Goal: Information Seeking & Learning: Learn about a topic

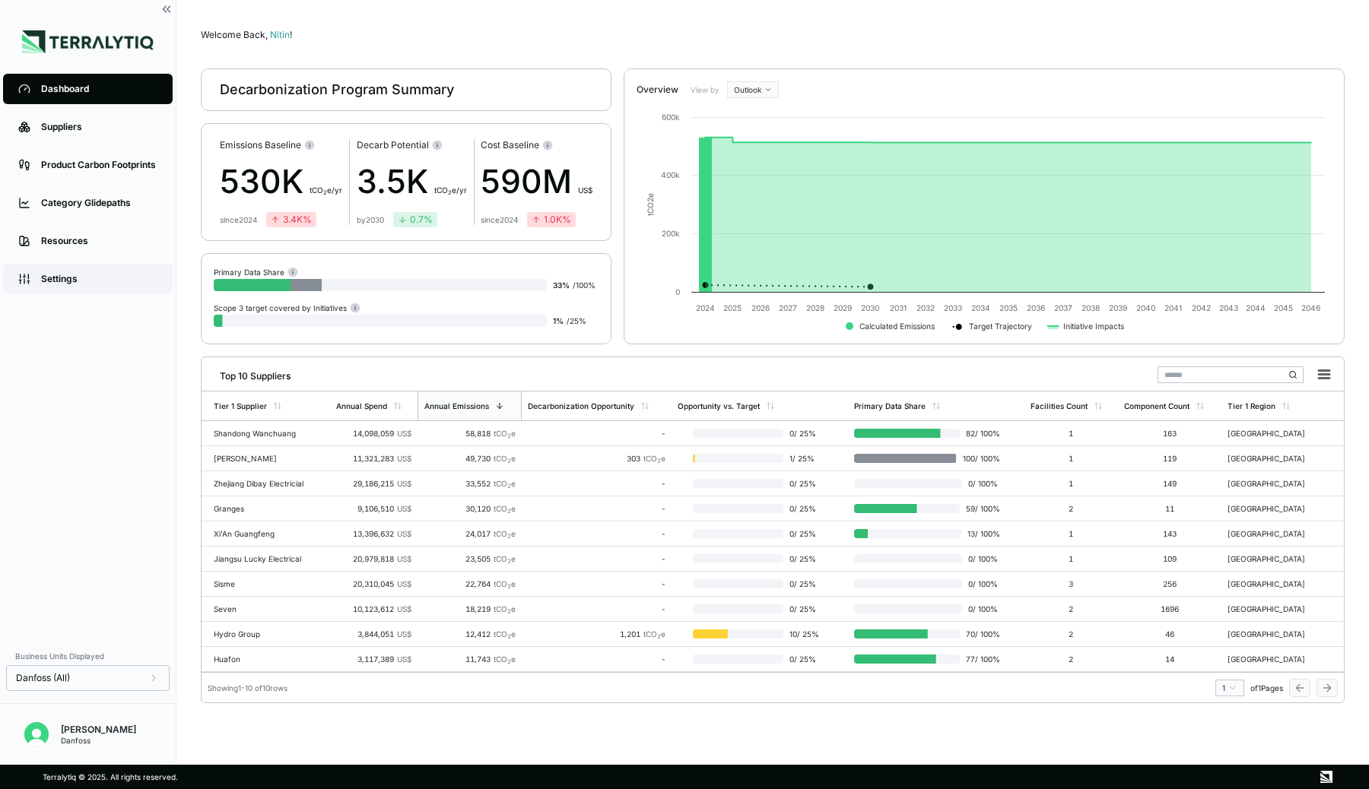
click at [63, 277] on div "Settings" at bounding box center [99, 279] width 116 height 12
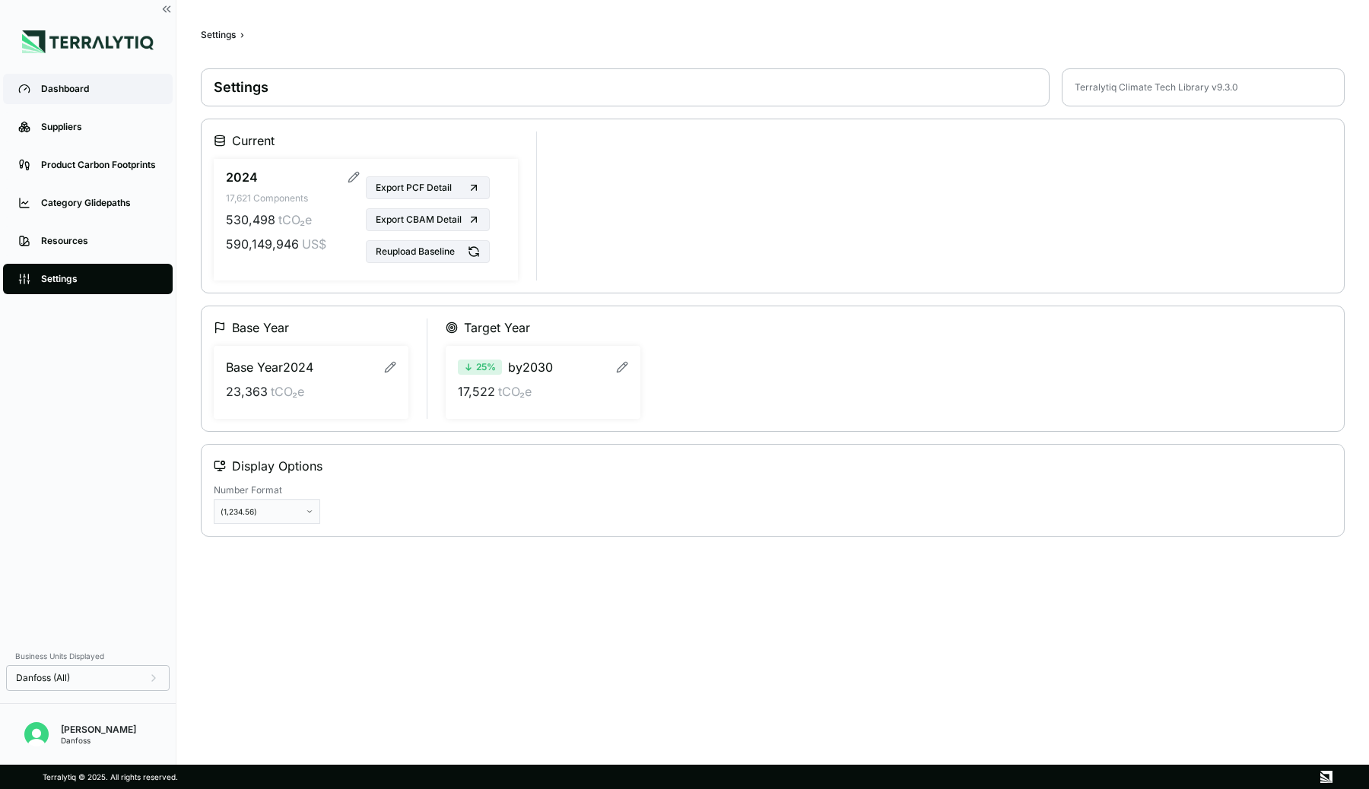
click at [65, 79] on link "Dashboard" at bounding box center [88, 89] width 170 height 30
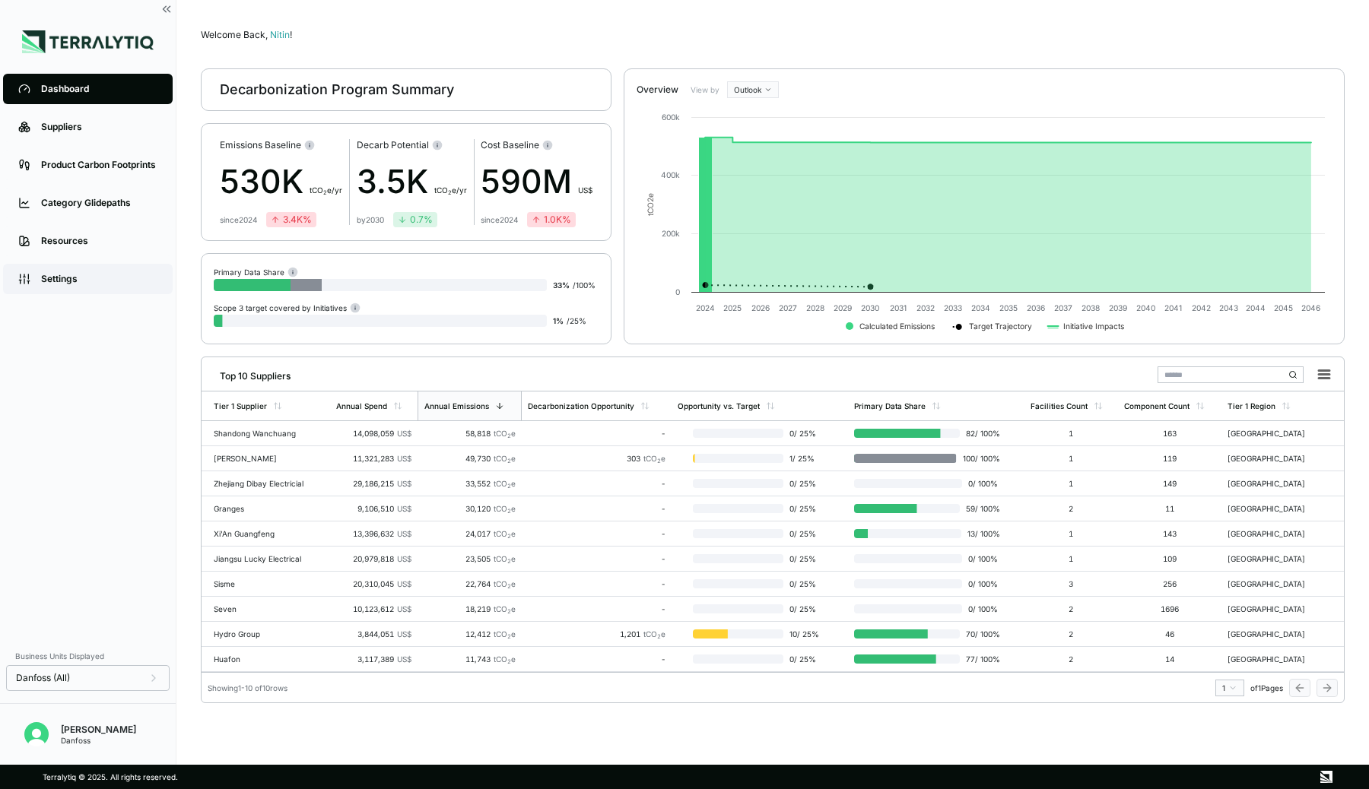
click at [49, 279] on div "Settings" at bounding box center [99, 279] width 116 height 12
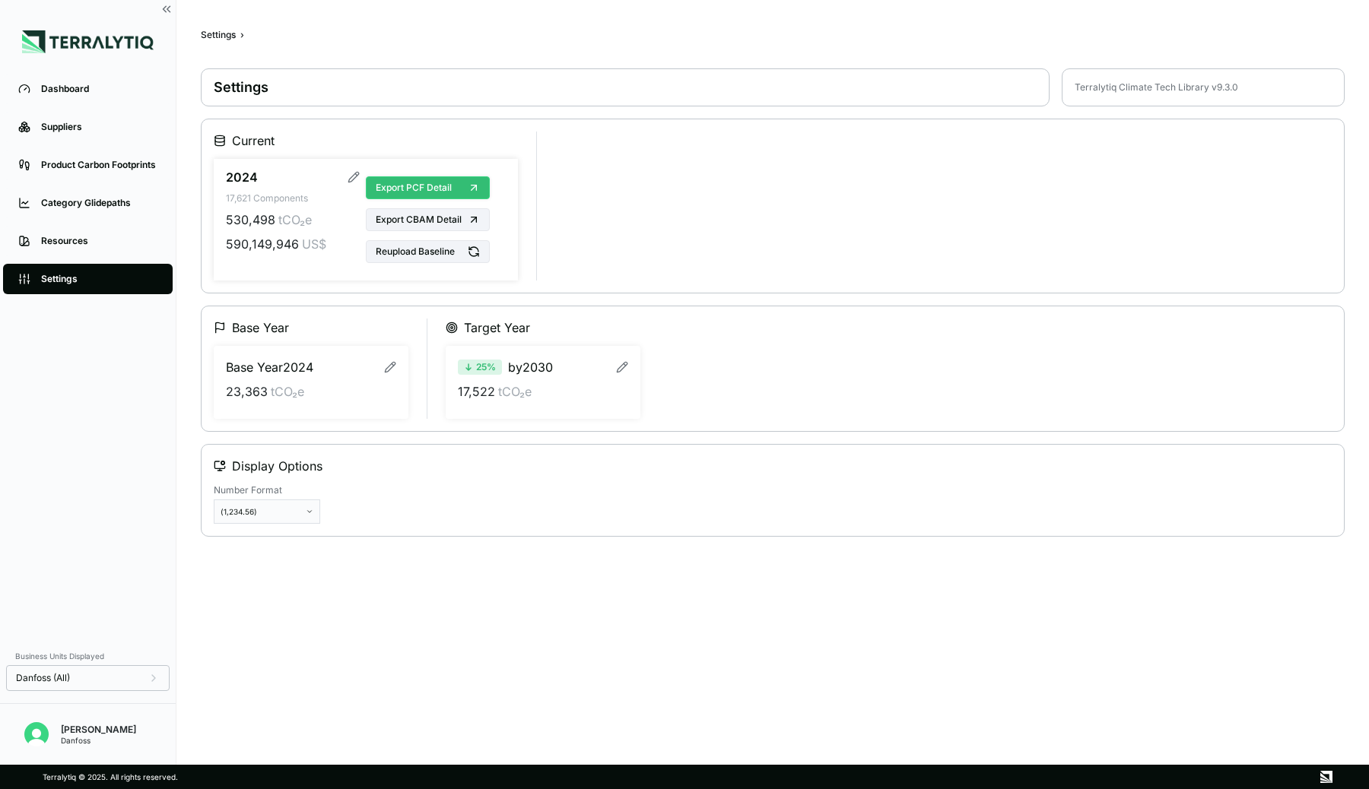
click at [432, 183] on span "Export PCF Detail" at bounding box center [414, 188] width 76 height 12
click at [67, 92] on div "Dashboard" at bounding box center [99, 89] width 116 height 12
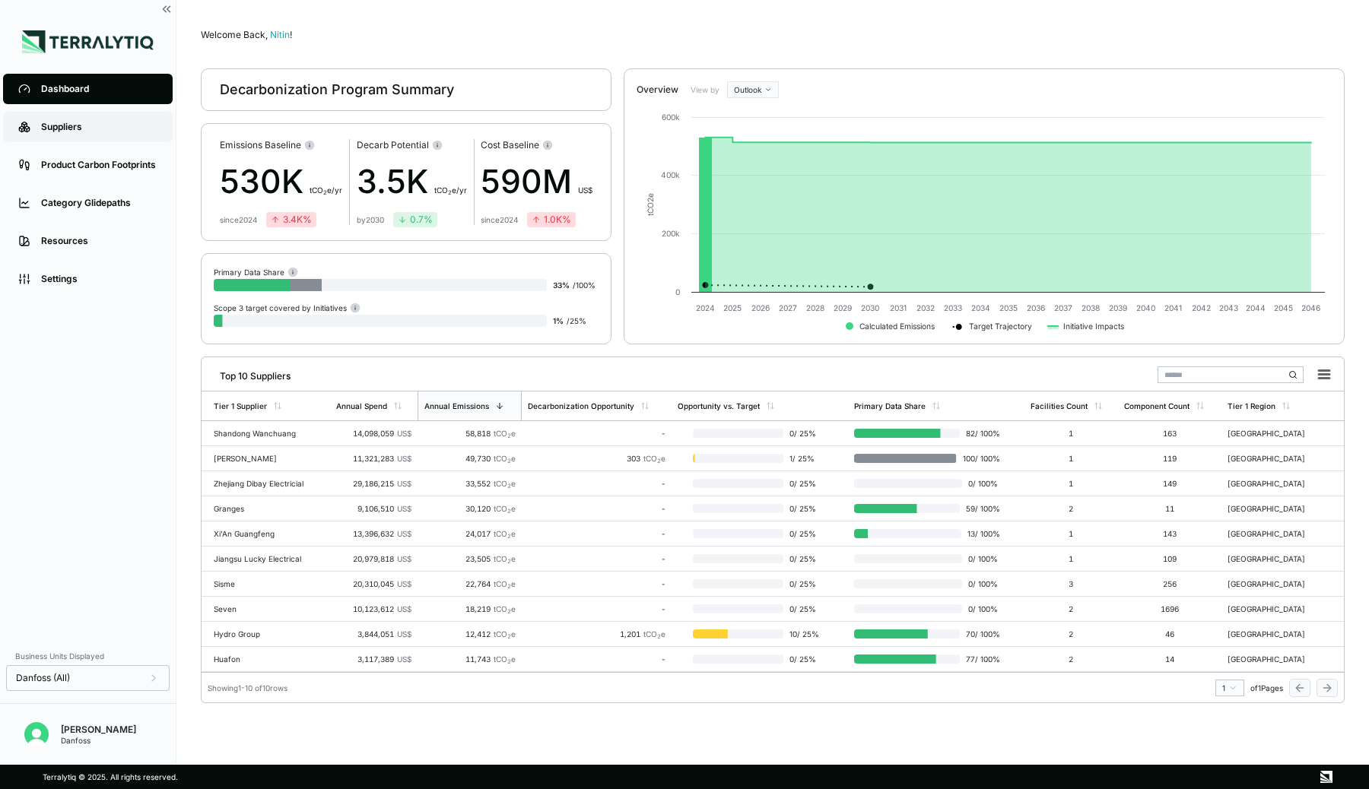
click at [77, 134] on link "Suppliers" at bounding box center [88, 127] width 170 height 30
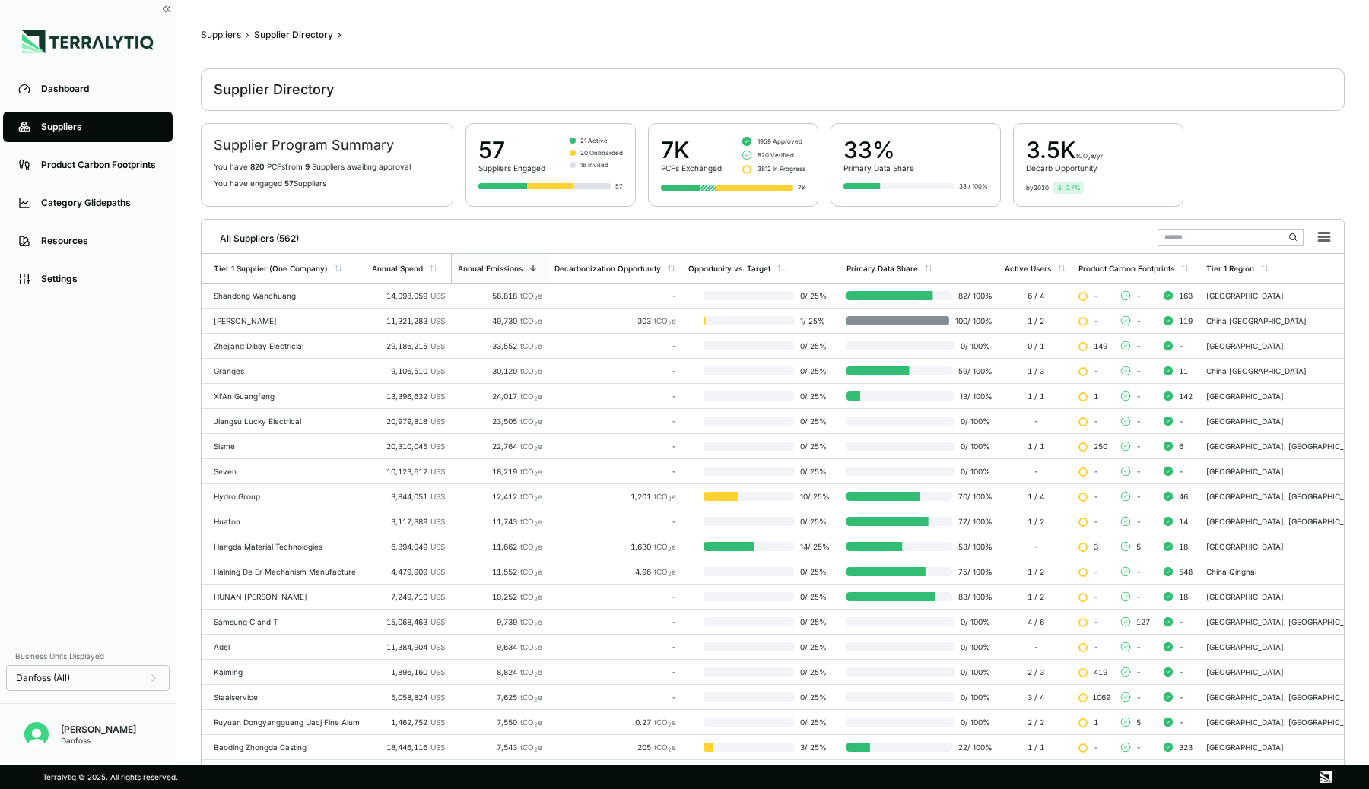
click at [1192, 229] on input "text" at bounding box center [1230, 237] width 146 height 17
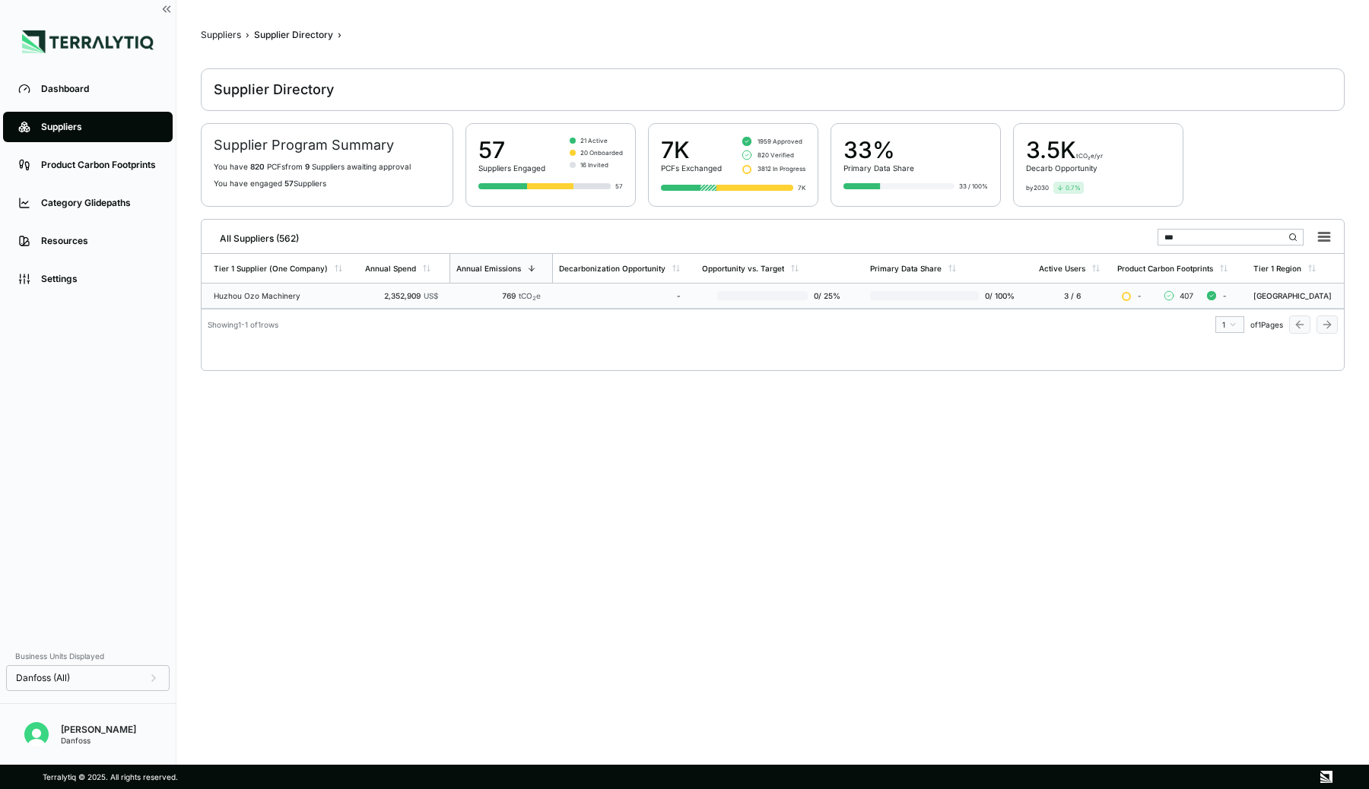
type input "***"
click at [296, 297] on div "Huzhou Ozo Machinery" at bounding box center [283, 295] width 139 height 9
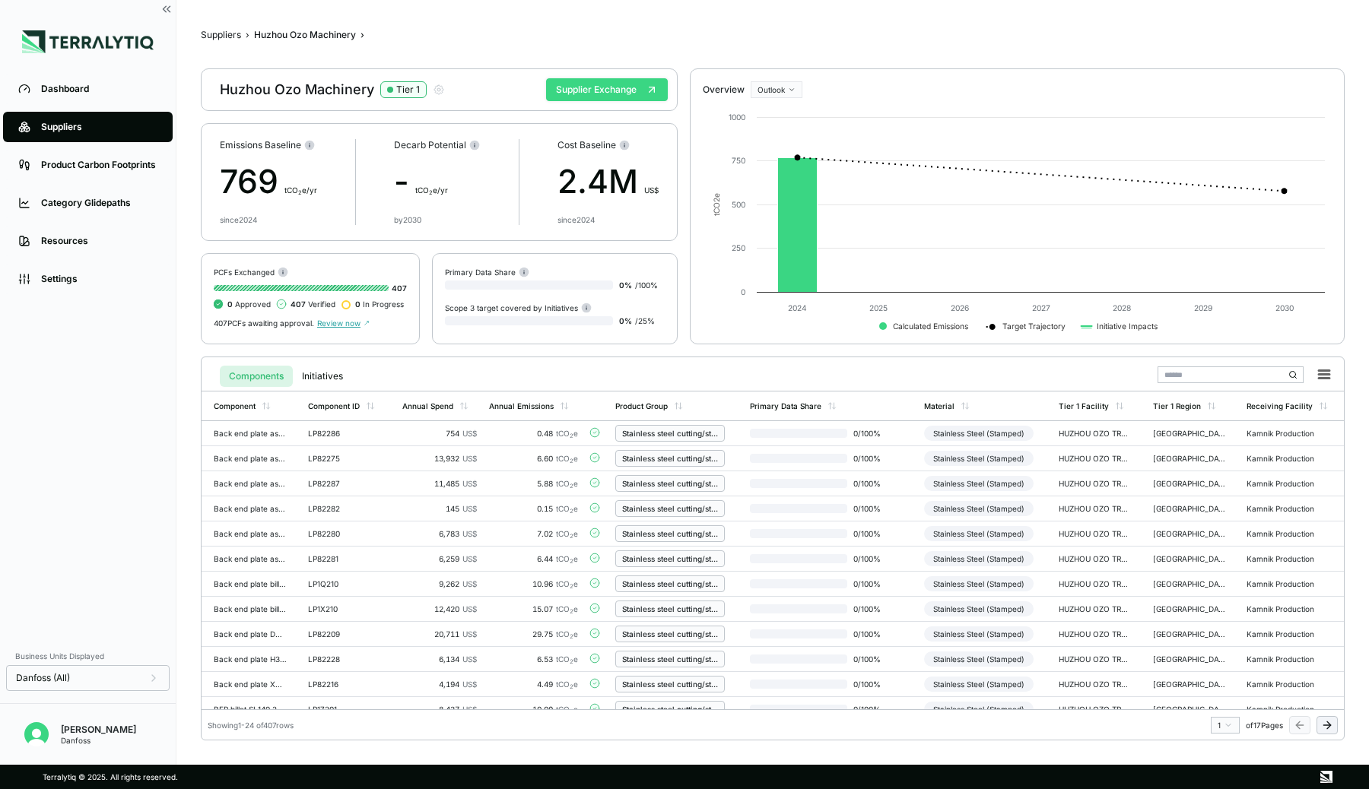
click at [608, 93] on button "Supplier Exchange" at bounding box center [607, 89] width 122 height 23
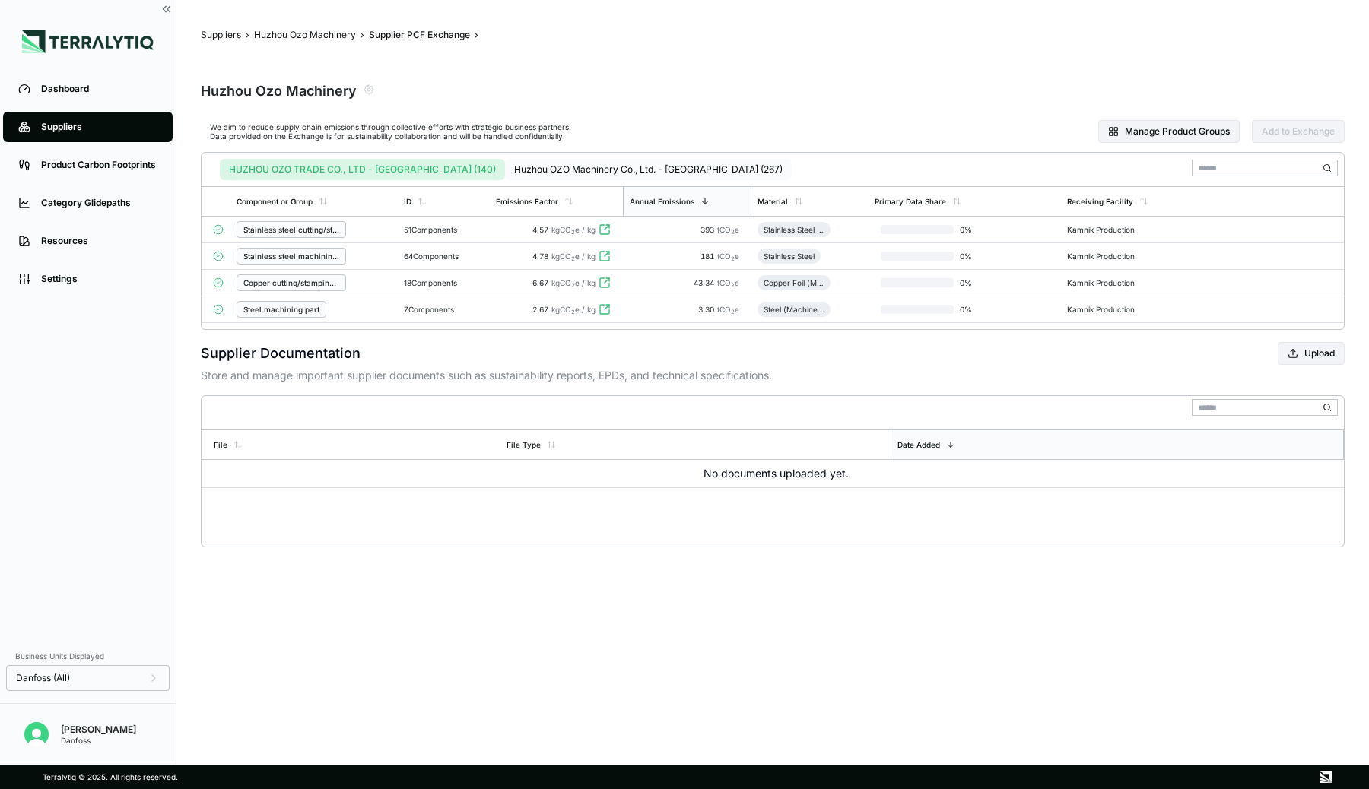
click at [576, 164] on button "Huzhou OZO Machinery Co., Ltd. - [GEOGRAPHIC_DATA] (267)" at bounding box center [648, 169] width 287 height 21
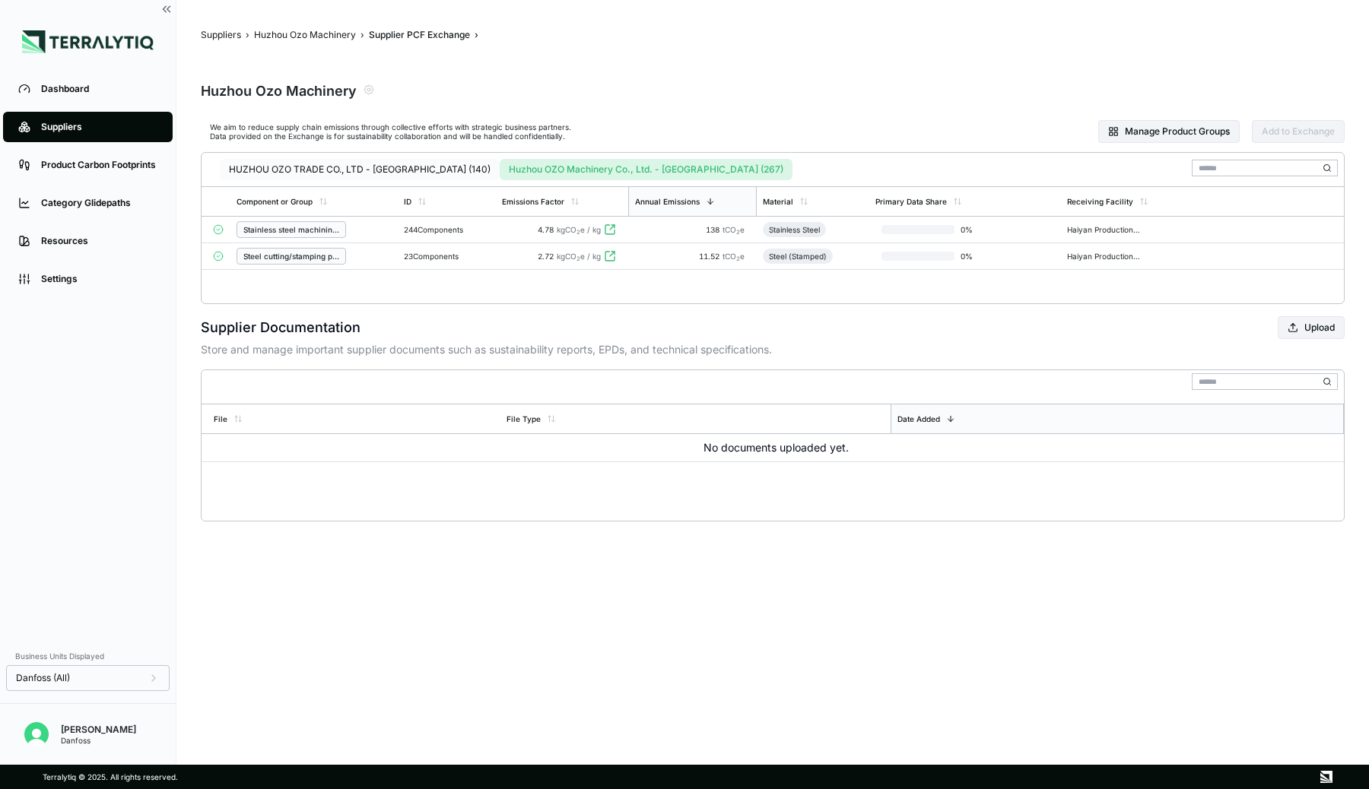
click at [392, 168] on button "HUZHOU OZO TRADE CO., LTD - [GEOGRAPHIC_DATA] (140)" at bounding box center [360, 169] width 280 height 21
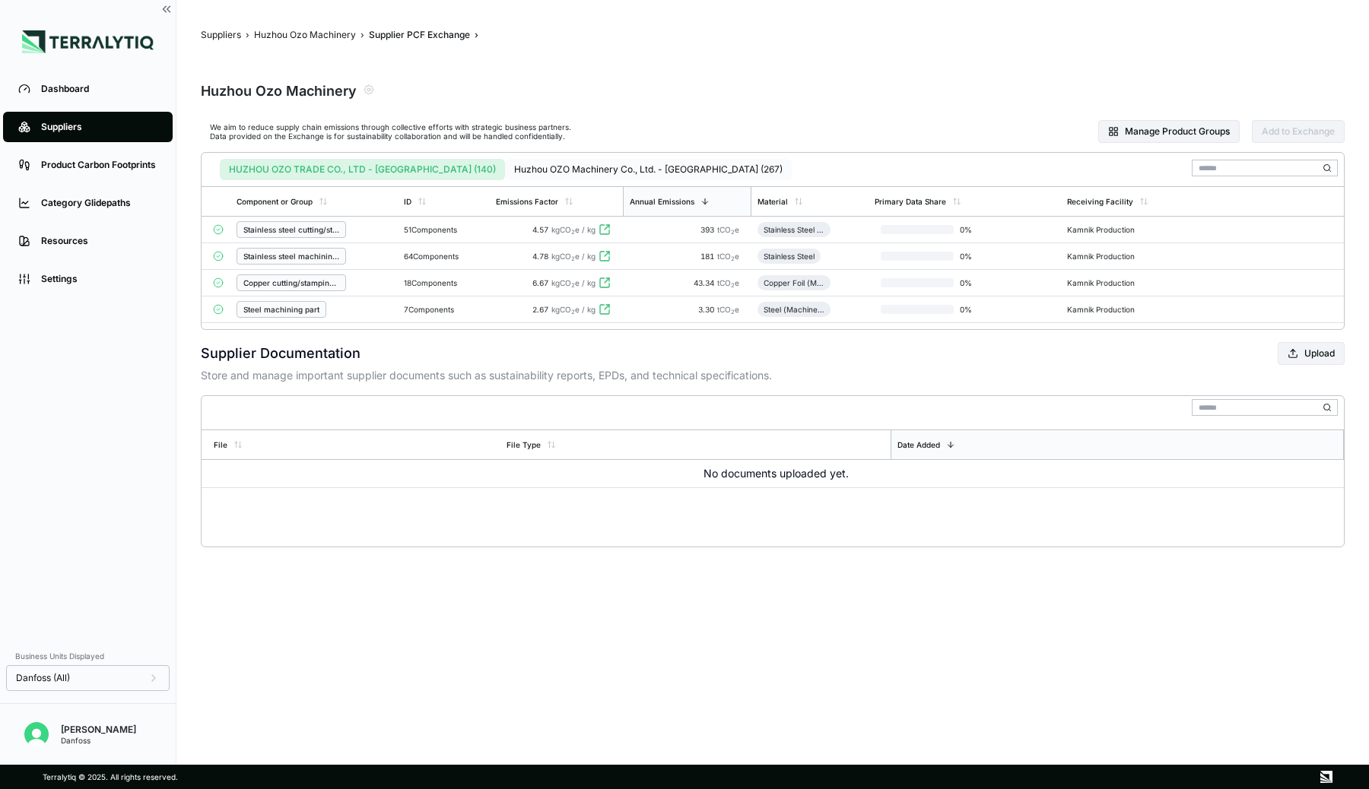
click at [551, 166] on button "Huzhou OZO Machinery Co., Ltd. - [GEOGRAPHIC_DATA] (267)" at bounding box center [648, 169] width 287 height 21
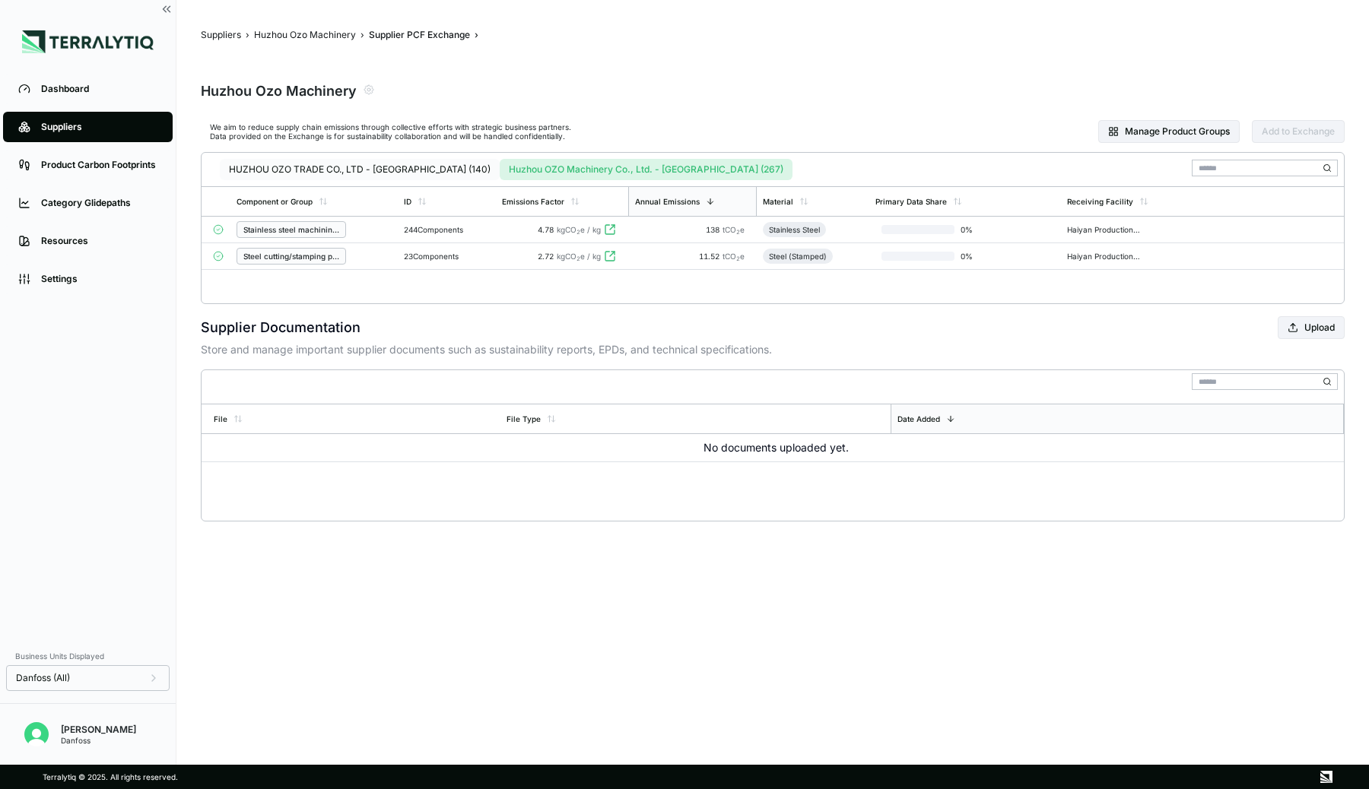
click at [357, 170] on button "HUZHOU OZO TRADE CO., LTD - [GEOGRAPHIC_DATA] (140)" at bounding box center [360, 169] width 280 height 21
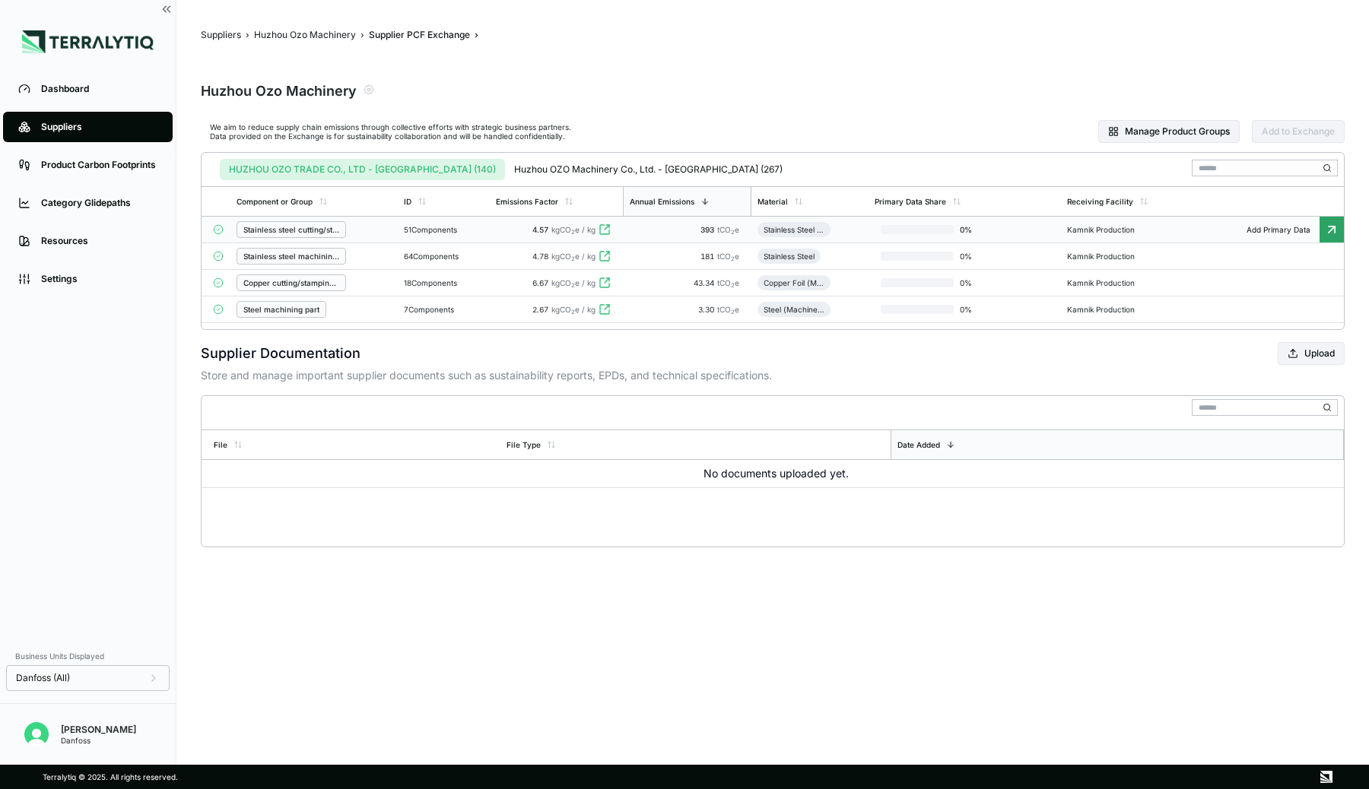
click at [410, 226] on div "51 Components" at bounding box center [444, 229] width 80 height 9
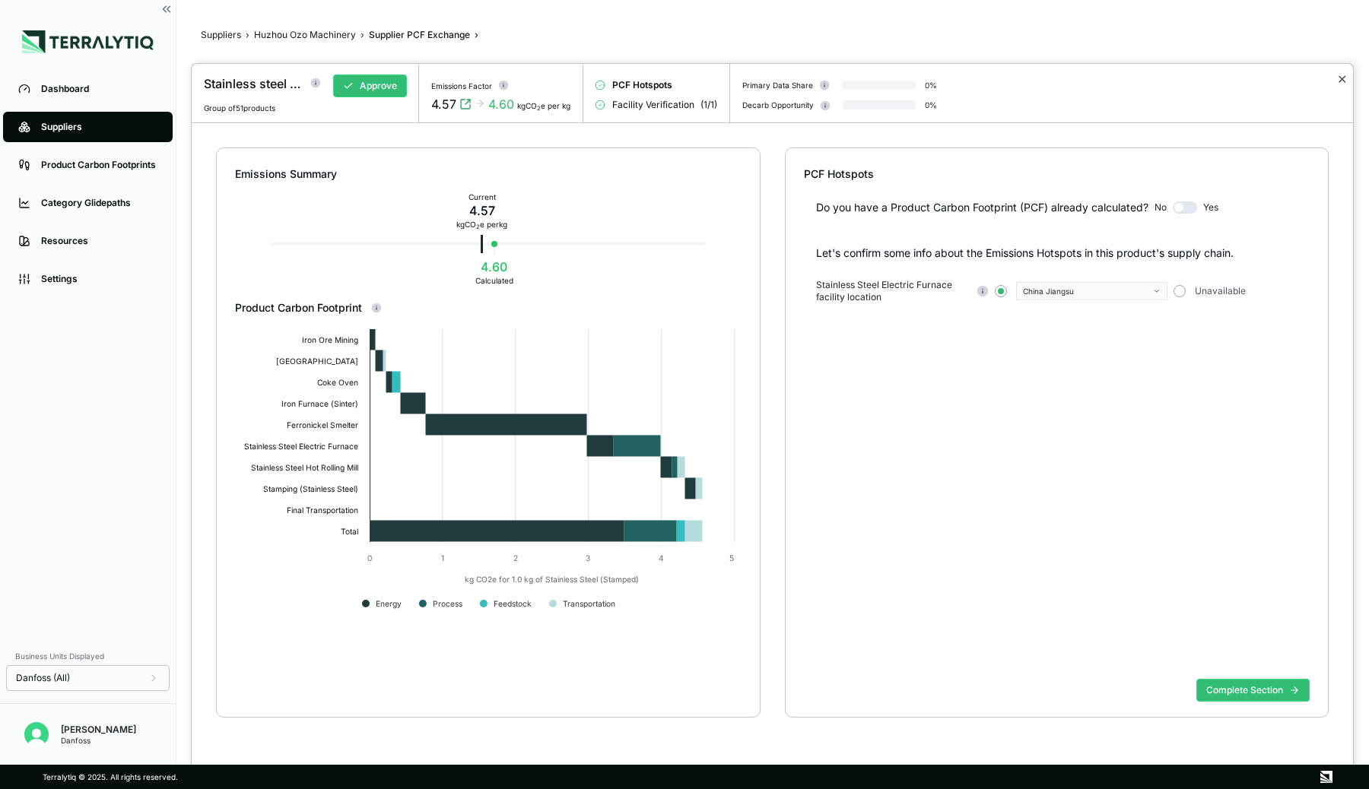
click at [1340, 81] on button "✕" at bounding box center [1342, 79] width 10 height 18
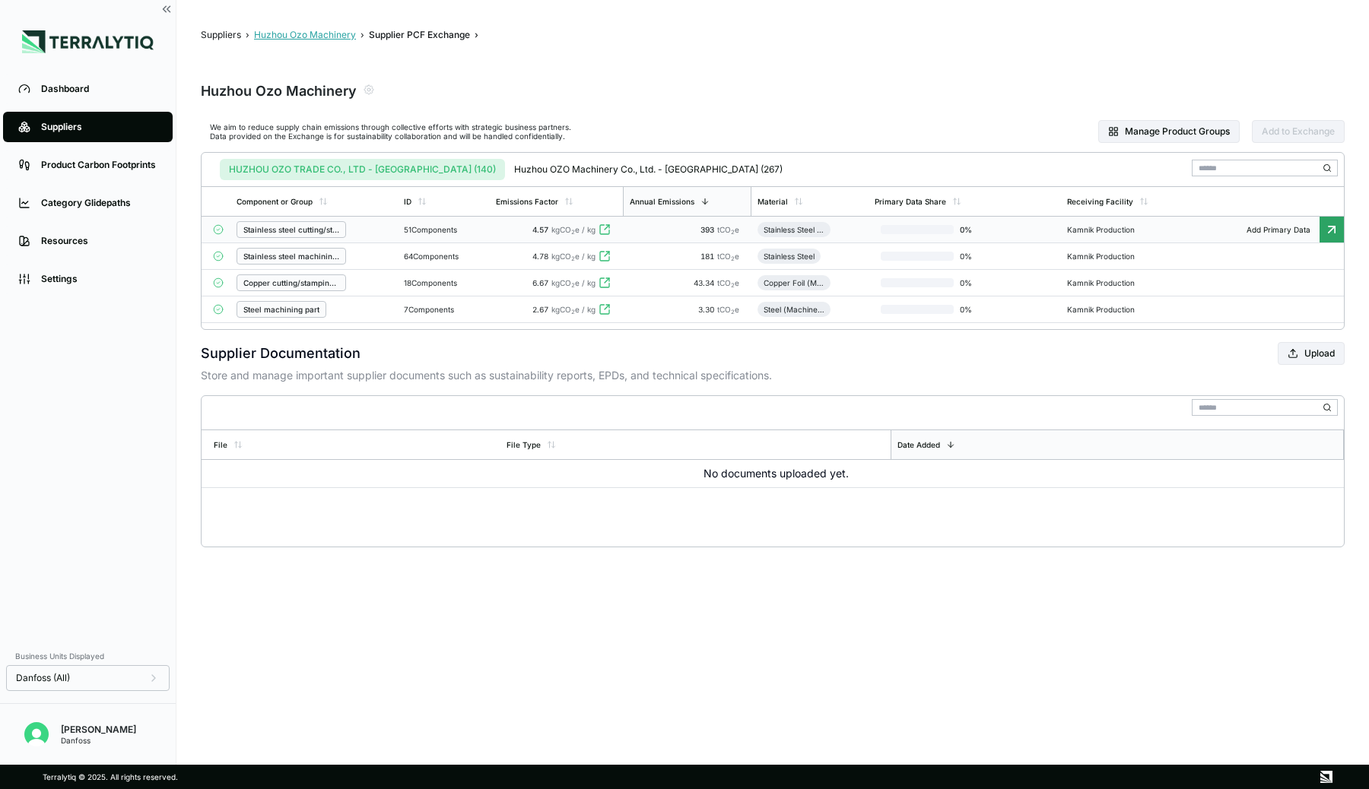
click at [341, 38] on button "Huzhou Ozo Machinery" at bounding box center [305, 35] width 102 height 12
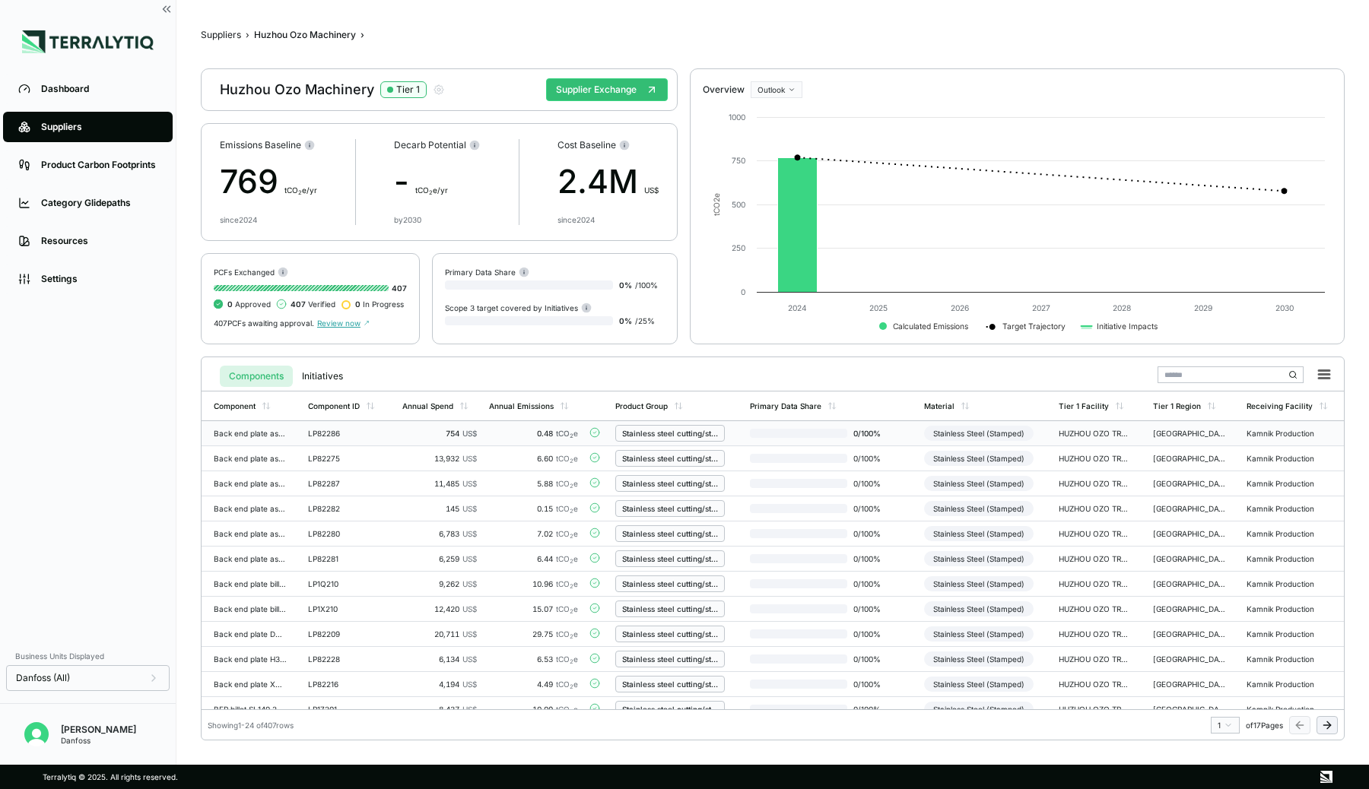
click at [513, 433] on div "0.48 tCO 2 e" at bounding box center [534, 433] width 90 height 9
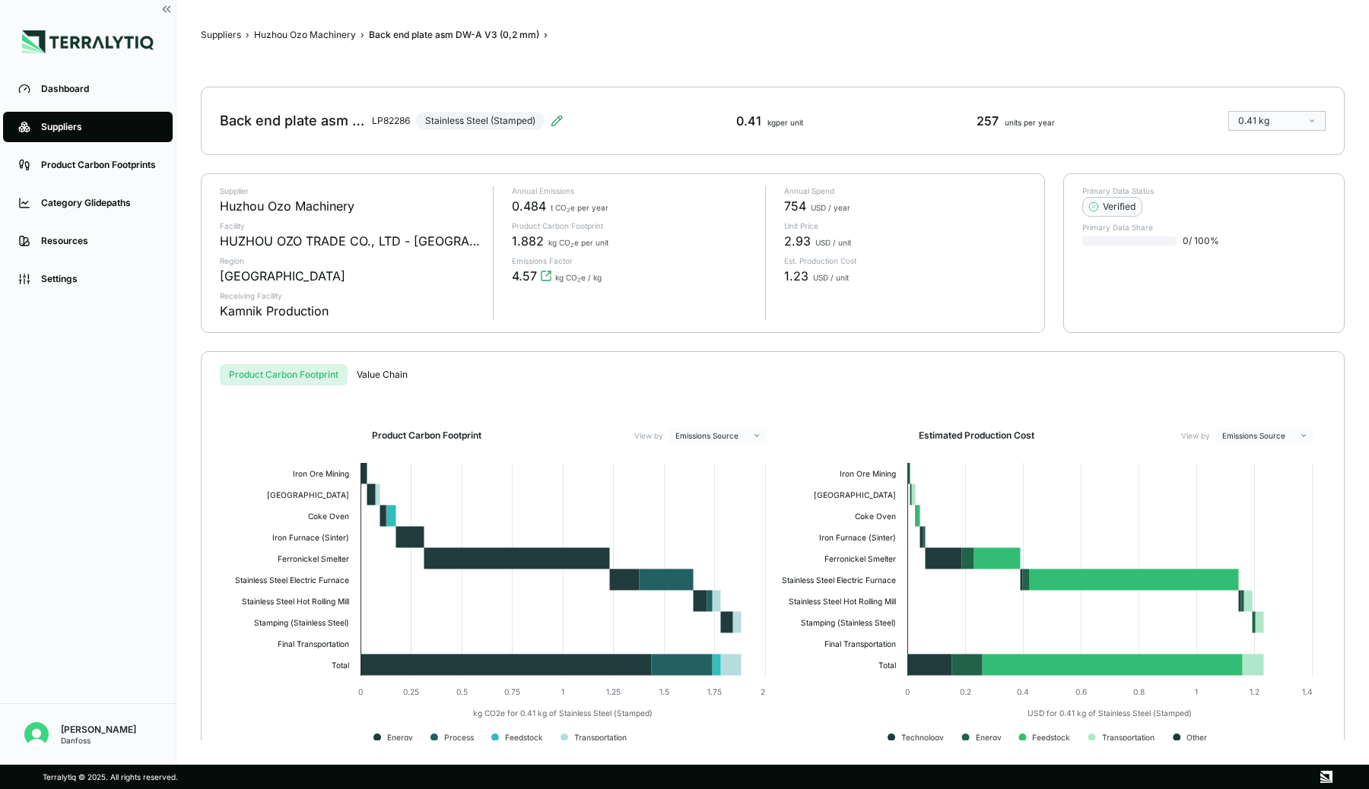
click at [389, 370] on button "Value Chain" at bounding box center [382, 374] width 69 height 21
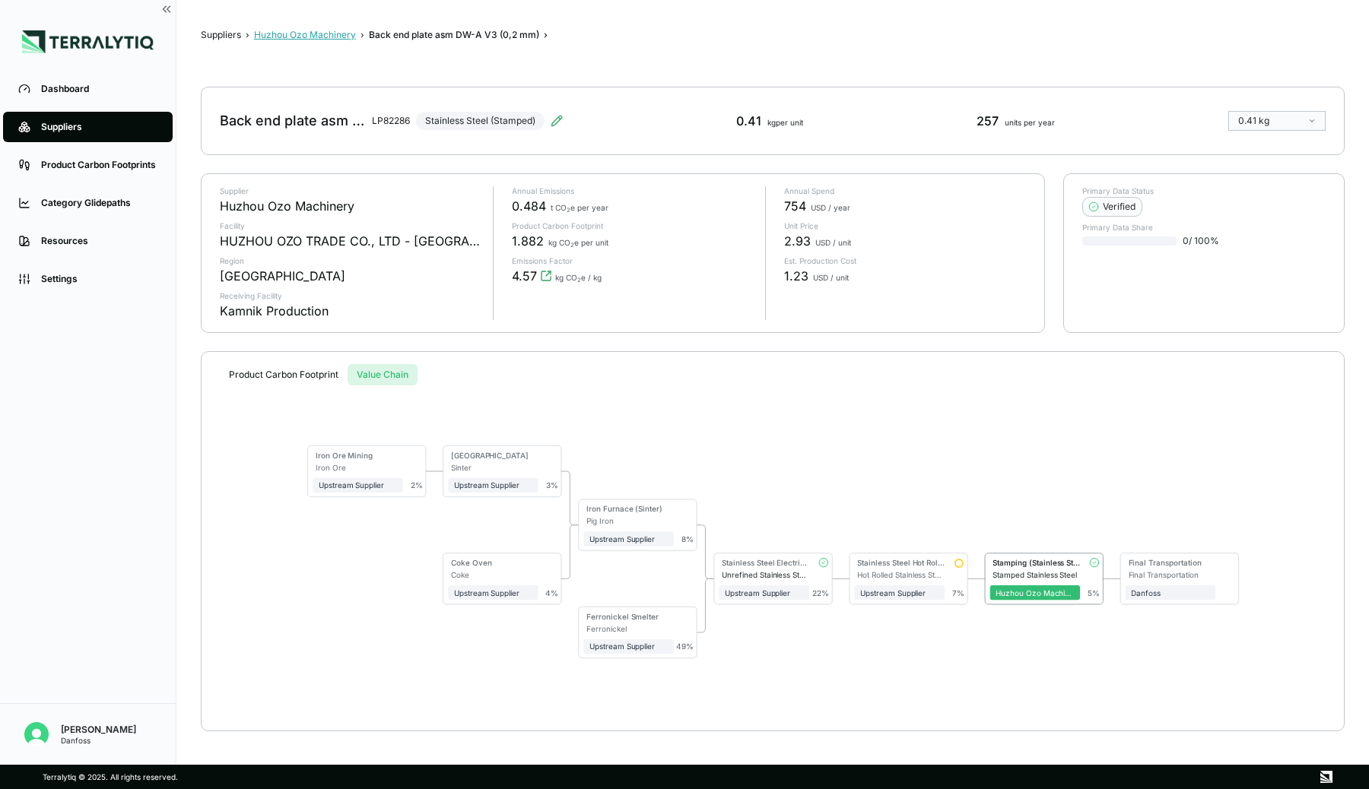
click at [332, 34] on button "Huzhou Ozo Machinery" at bounding box center [305, 35] width 102 height 12
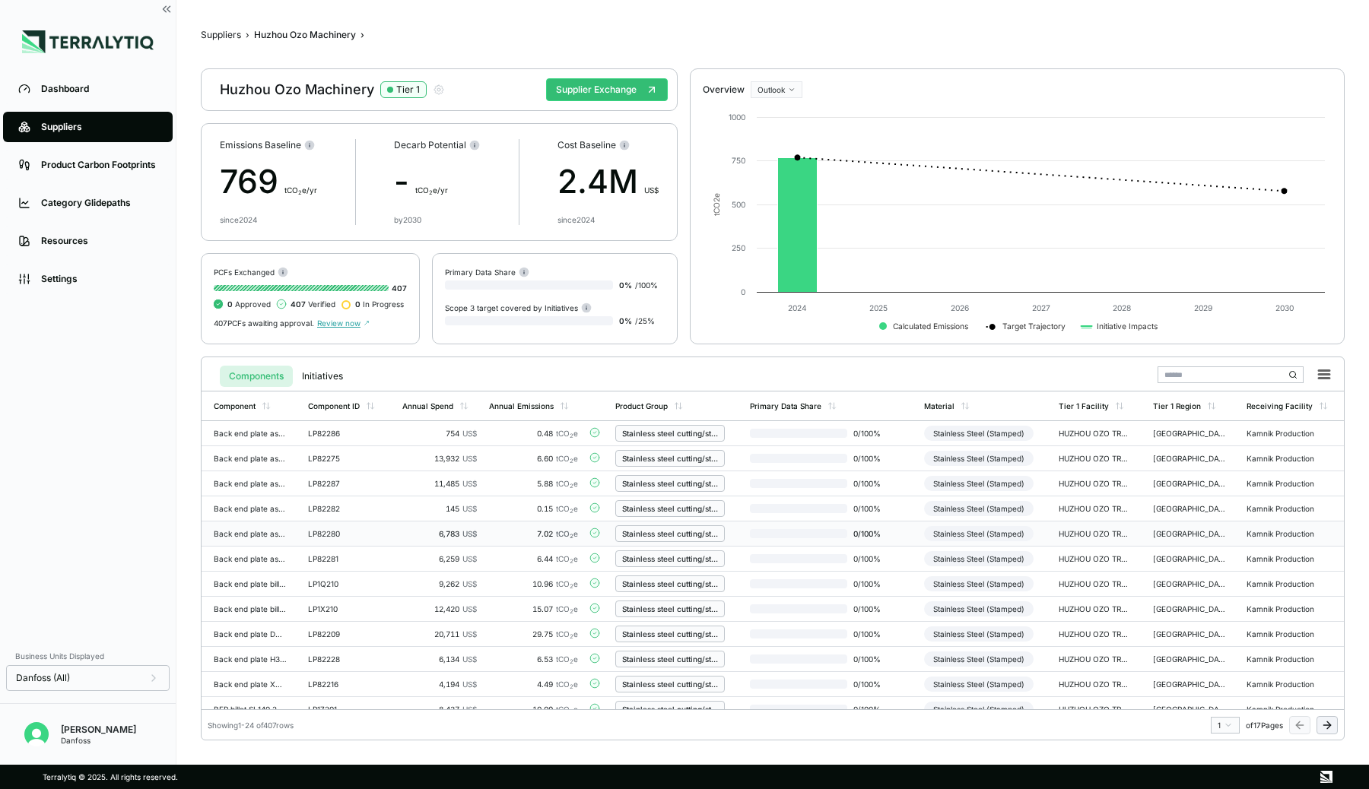
scroll to position [20, 0]
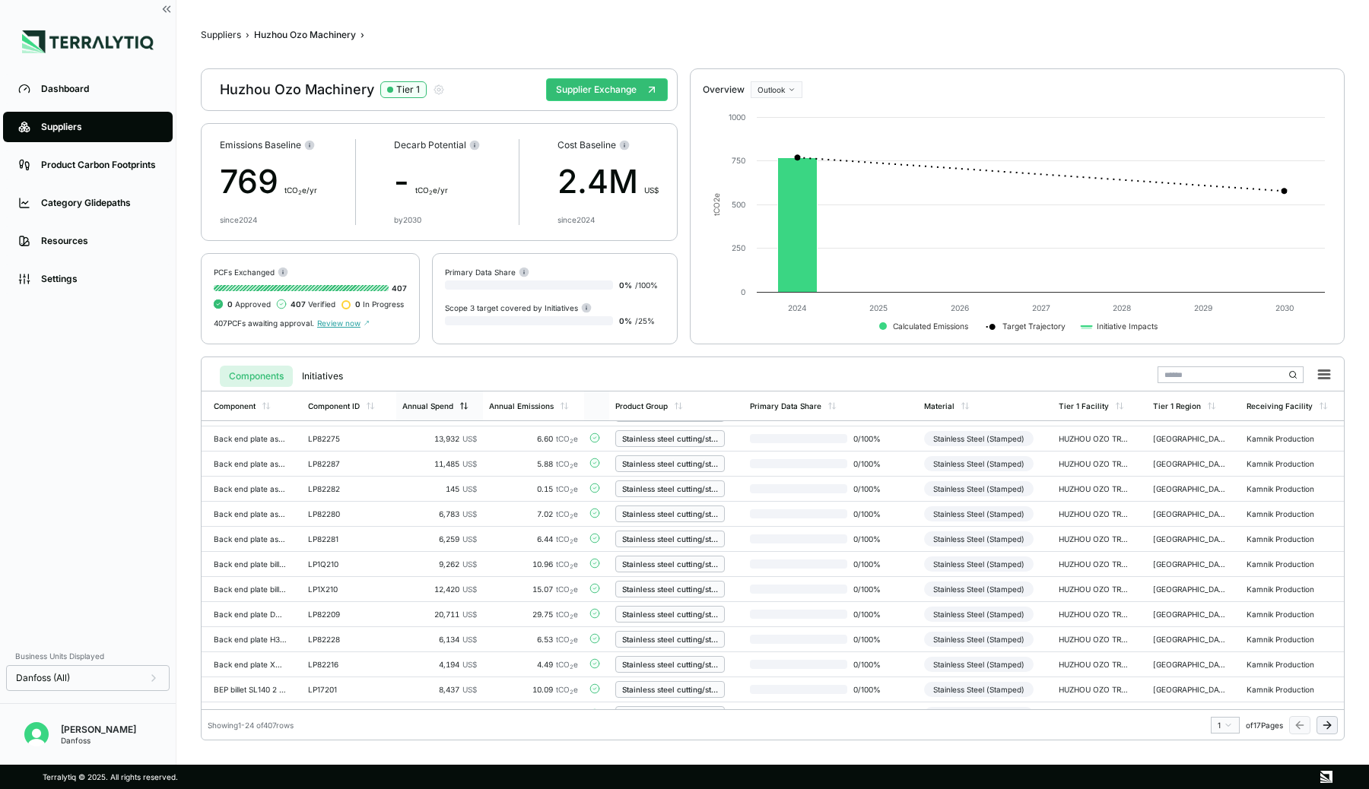
click at [430, 411] on div "Annual Spend" at bounding box center [439, 406] width 87 height 29
click at [468, 440] on span "US$" at bounding box center [470, 438] width 14 height 9
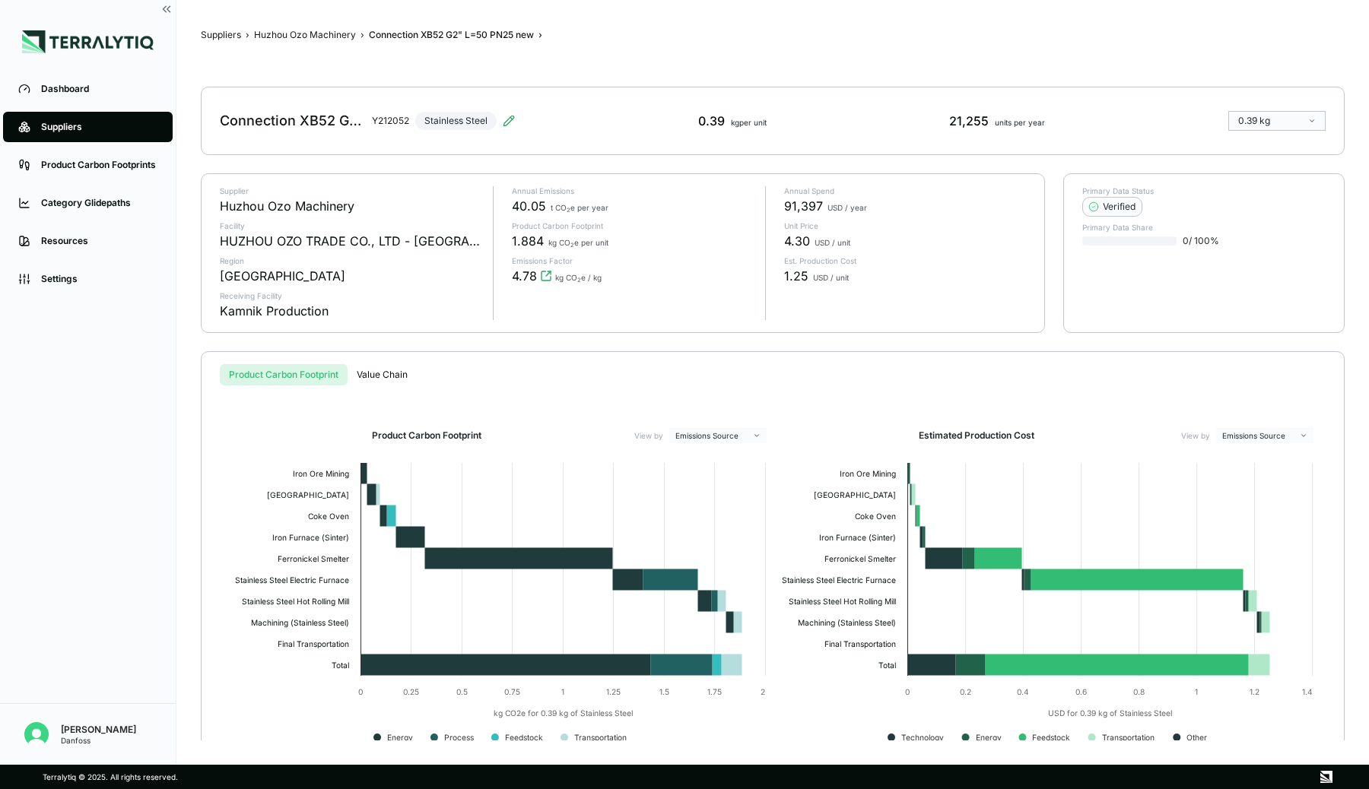
scroll to position [30, 0]
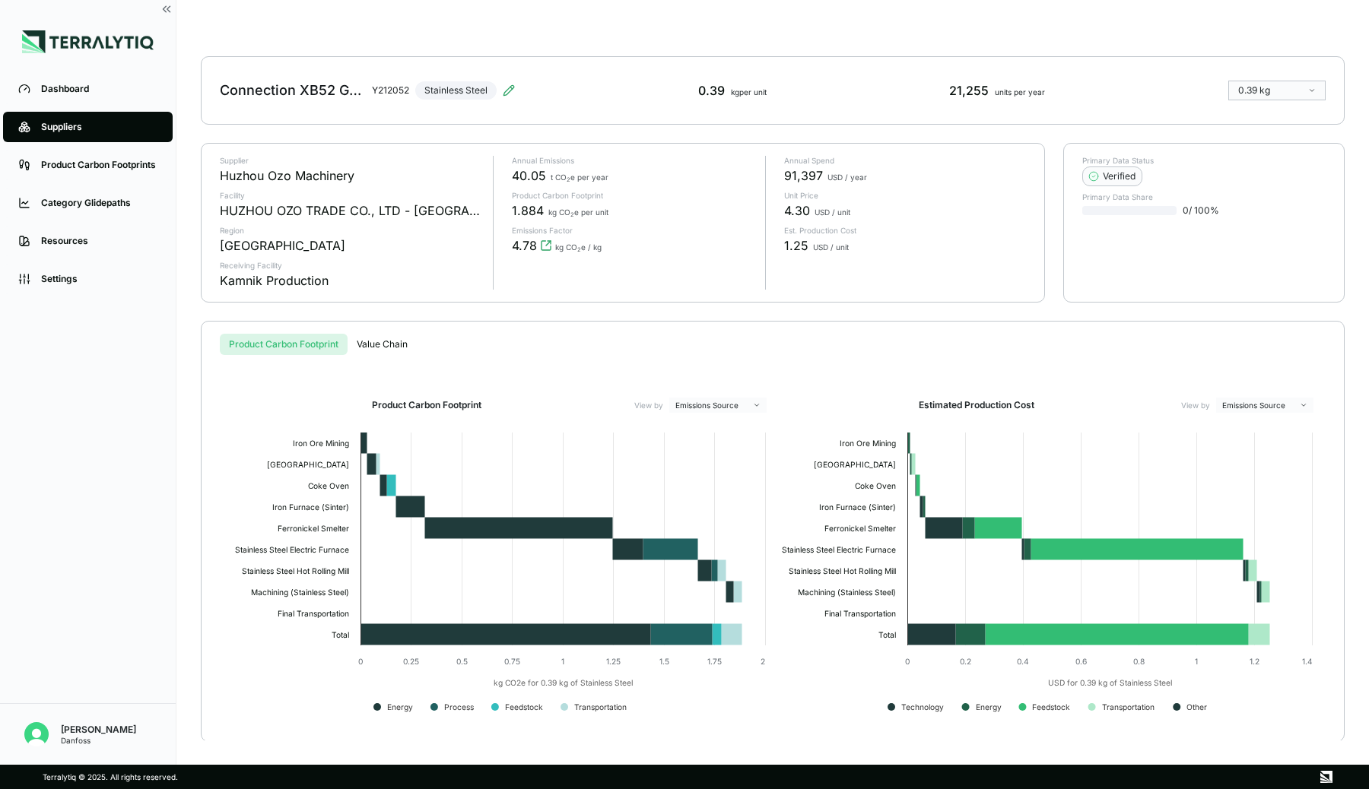
click at [391, 344] on div "Suppliers › Huzhou Ozo Machinery › Connection XB52 G2" L=50 PN25 new › Connecti…" at bounding box center [773, 382] width 1144 height 716
